Goal: Navigation & Orientation: Go to known website

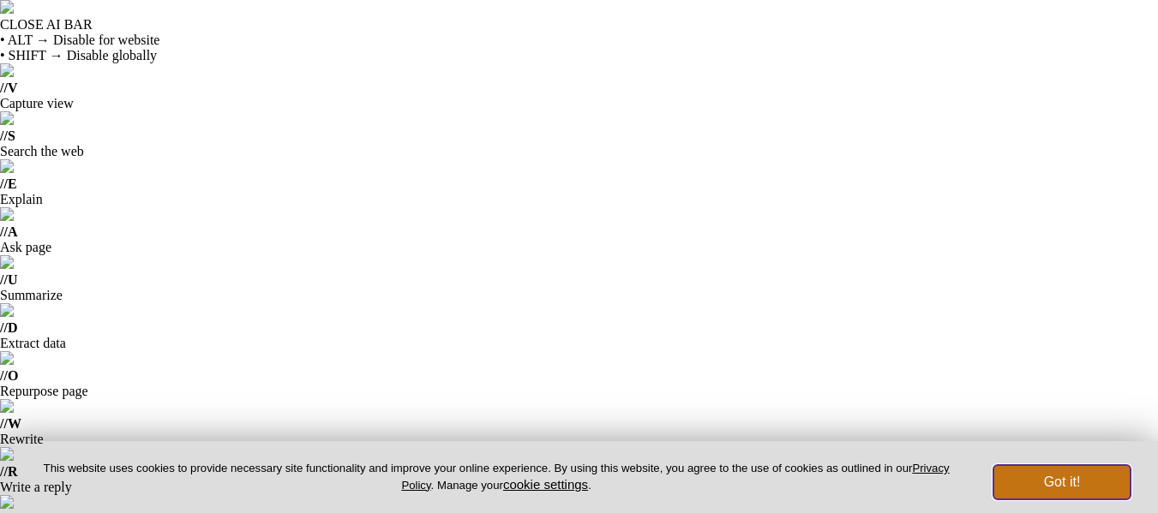
click at [1089, 480] on button "Got it!" at bounding box center [1061, 482] width 137 height 34
